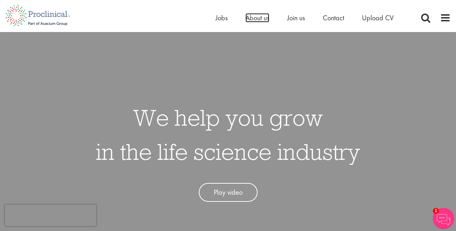
click at [255, 21] on span "About us" at bounding box center [258, 17] width 24 height 9
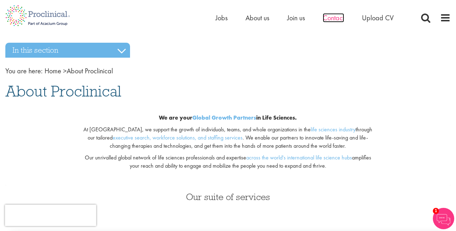
click at [333, 19] on span "Contact" at bounding box center [333, 17] width 21 height 9
